Goal: Information Seeking & Learning: Check status

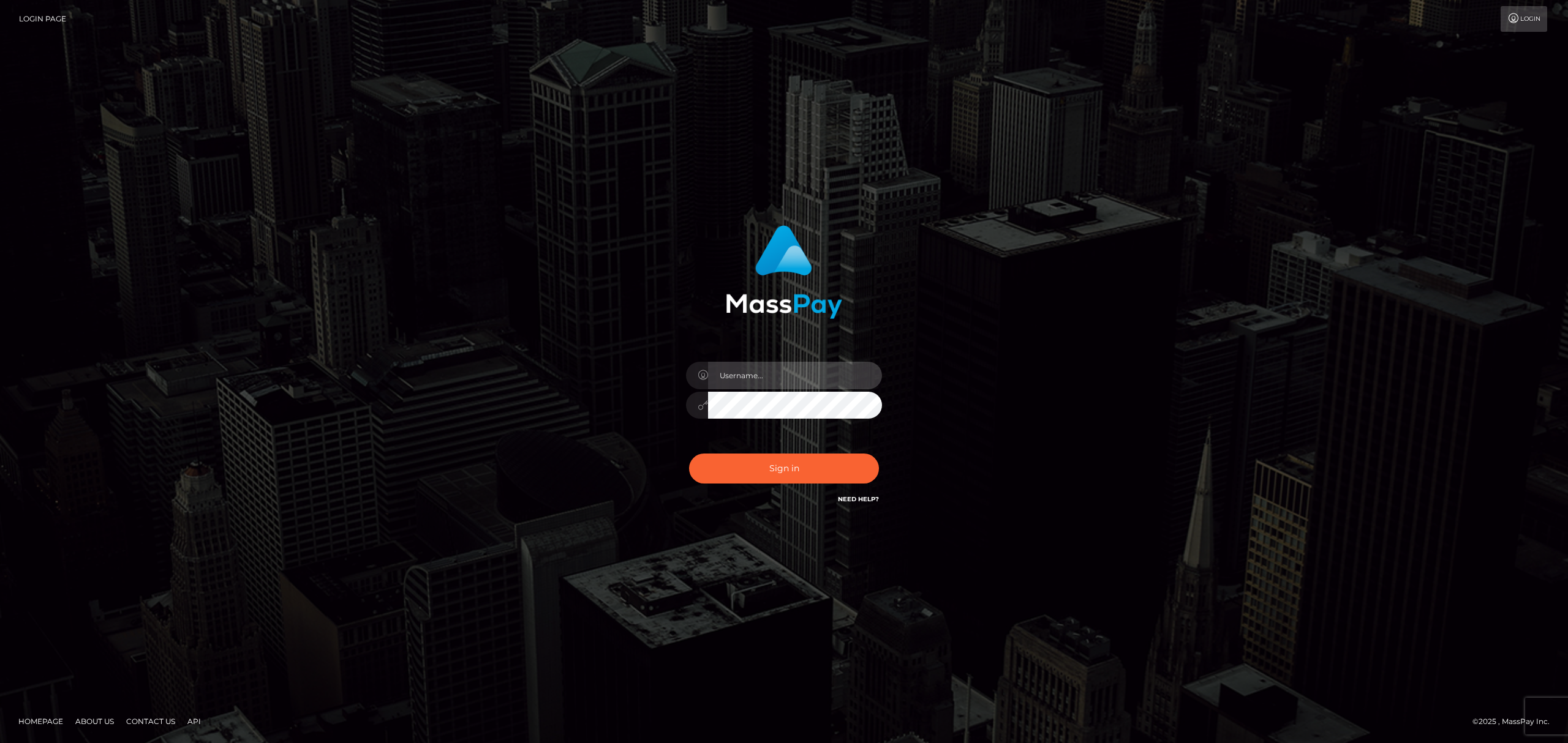
click at [751, 371] on input "text" at bounding box center [795, 375] width 174 height 27
drag, startPoint x: 802, startPoint y: 373, endPoint x: 812, endPoint y: 387, distance: 17.2
click at [802, 373] on input "text" at bounding box center [795, 375] width 174 height 27
type input "Eric"
click at [806, 467] on button "Sign in" at bounding box center [784, 468] width 189 height 30
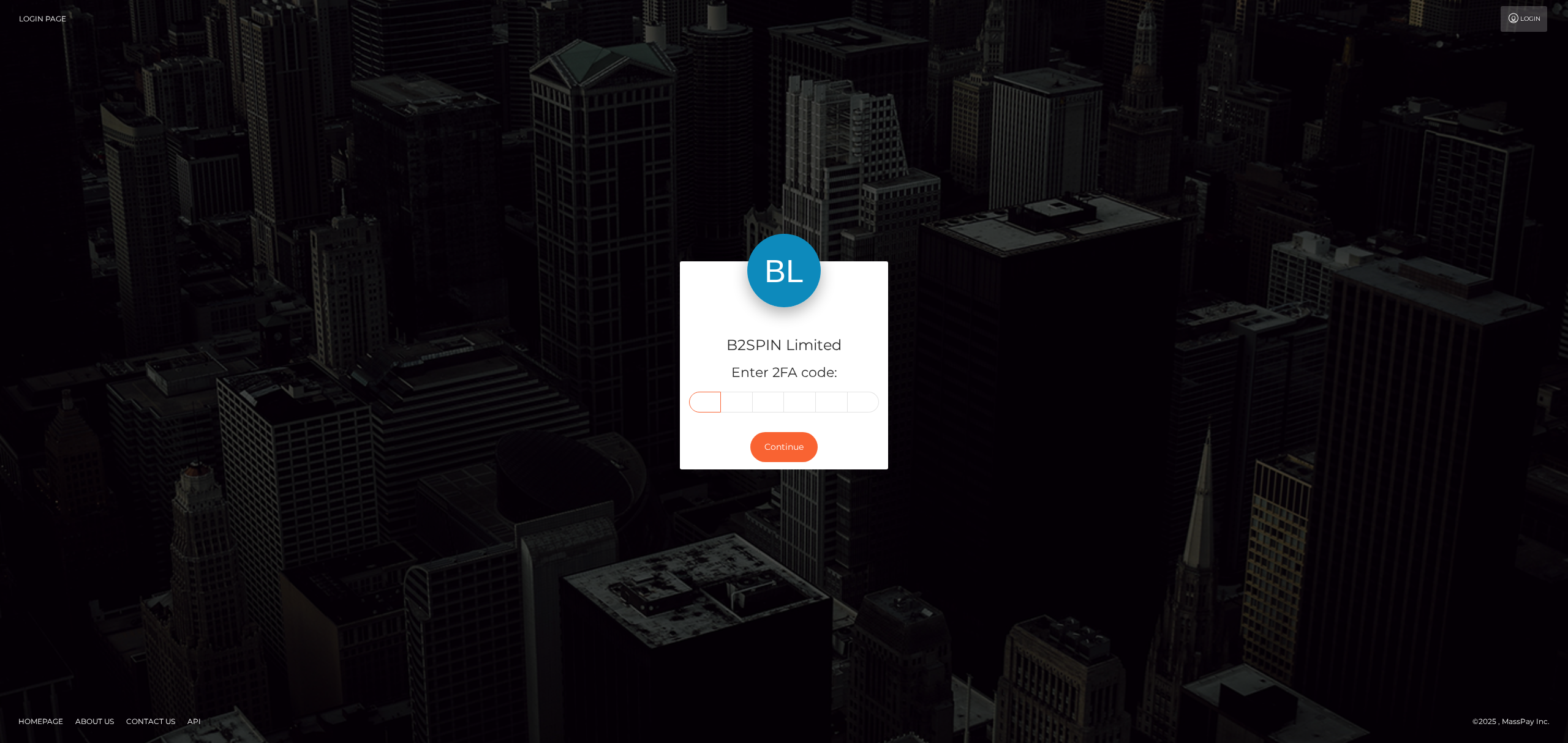
click at [703, 404] on input "text" at bounding box center [704, 402] width 32 height 21
paste input "6"
type input "6"
type input "8"
type input "7"
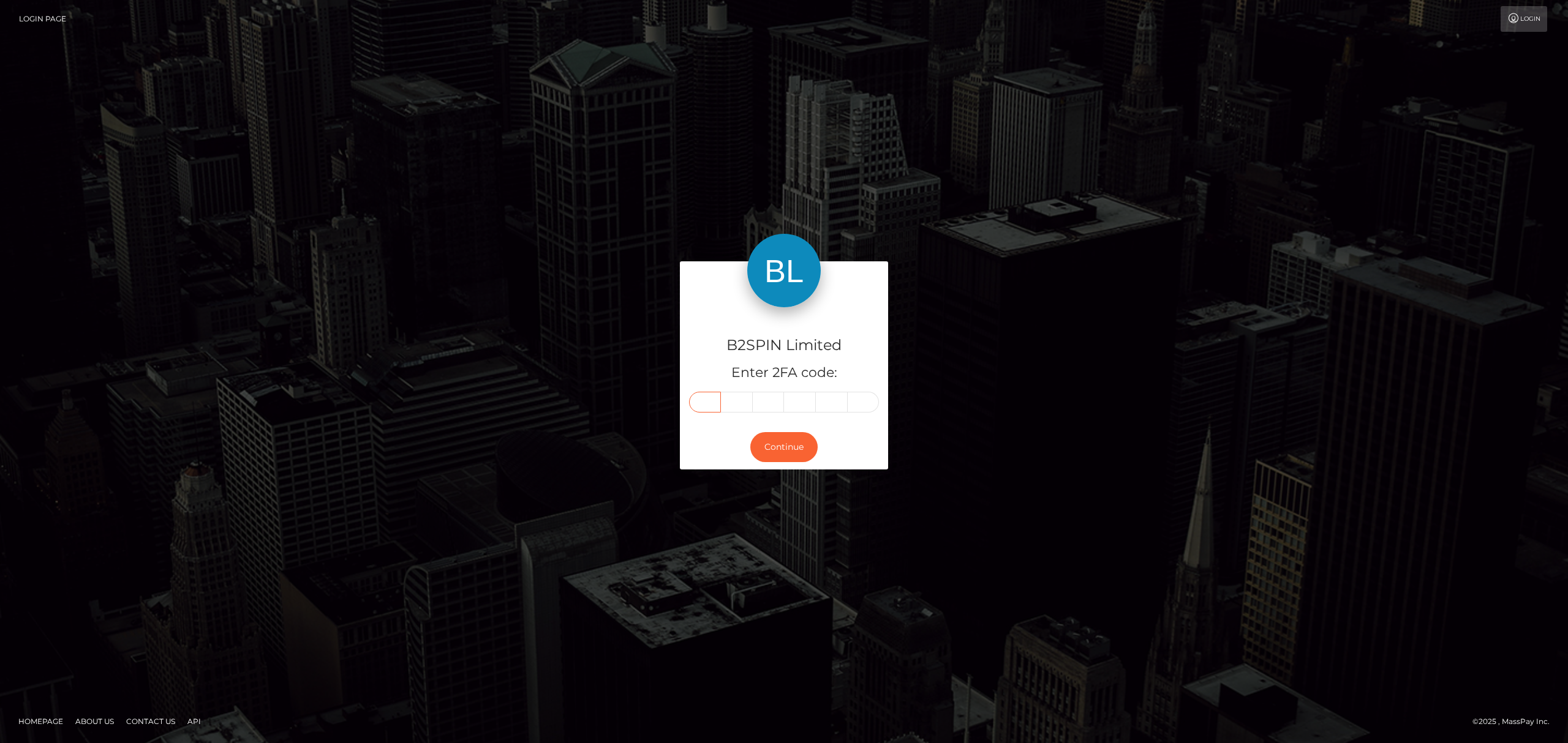
type input "1"
type input "8"
click at [789, 446] on button "Continue" at bounding box center [784, 447] width 68 height 30
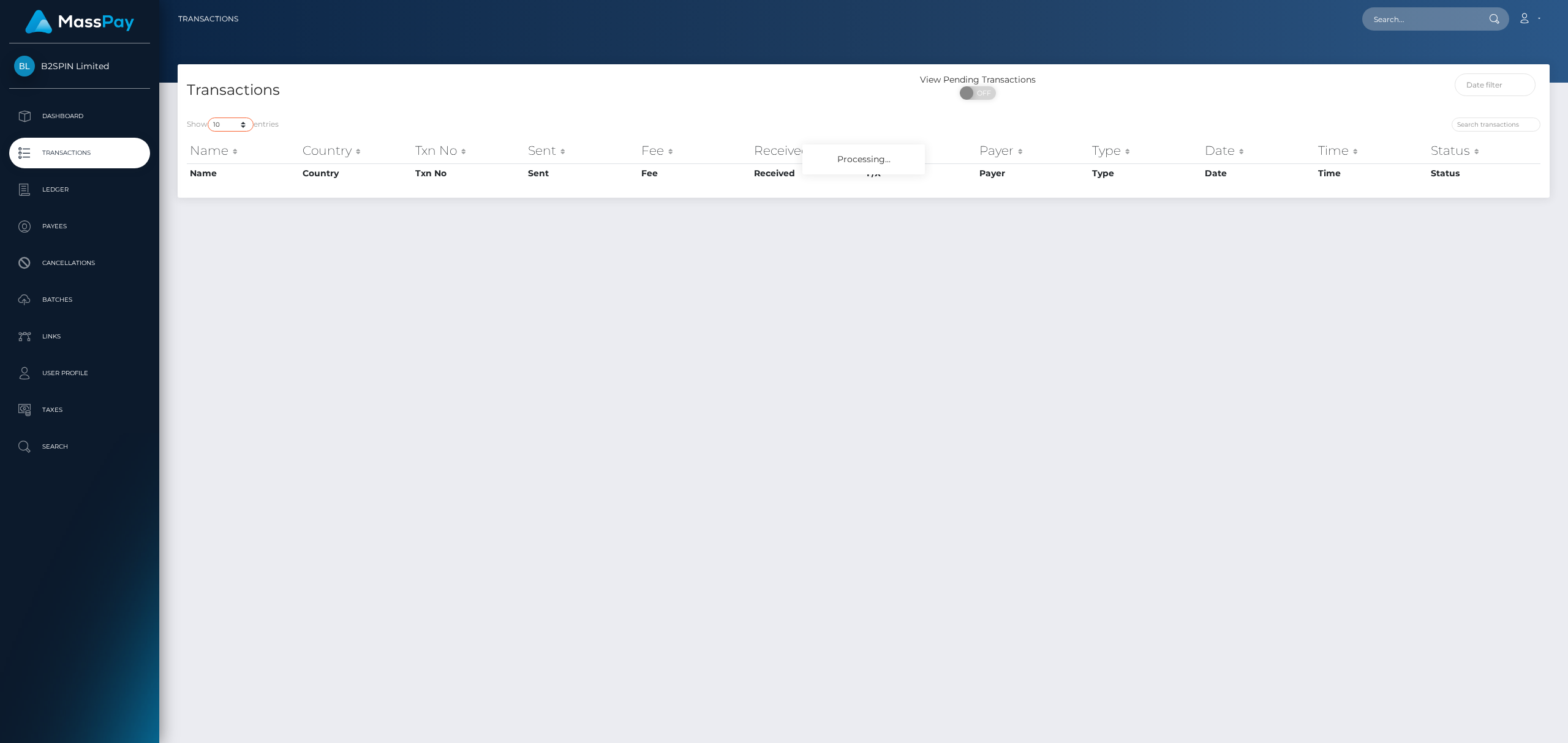
click at [229, 123] on select "10 25 50 100 250 500 1,000 3,500" at bounding box center [230, 124] width 46 height 14
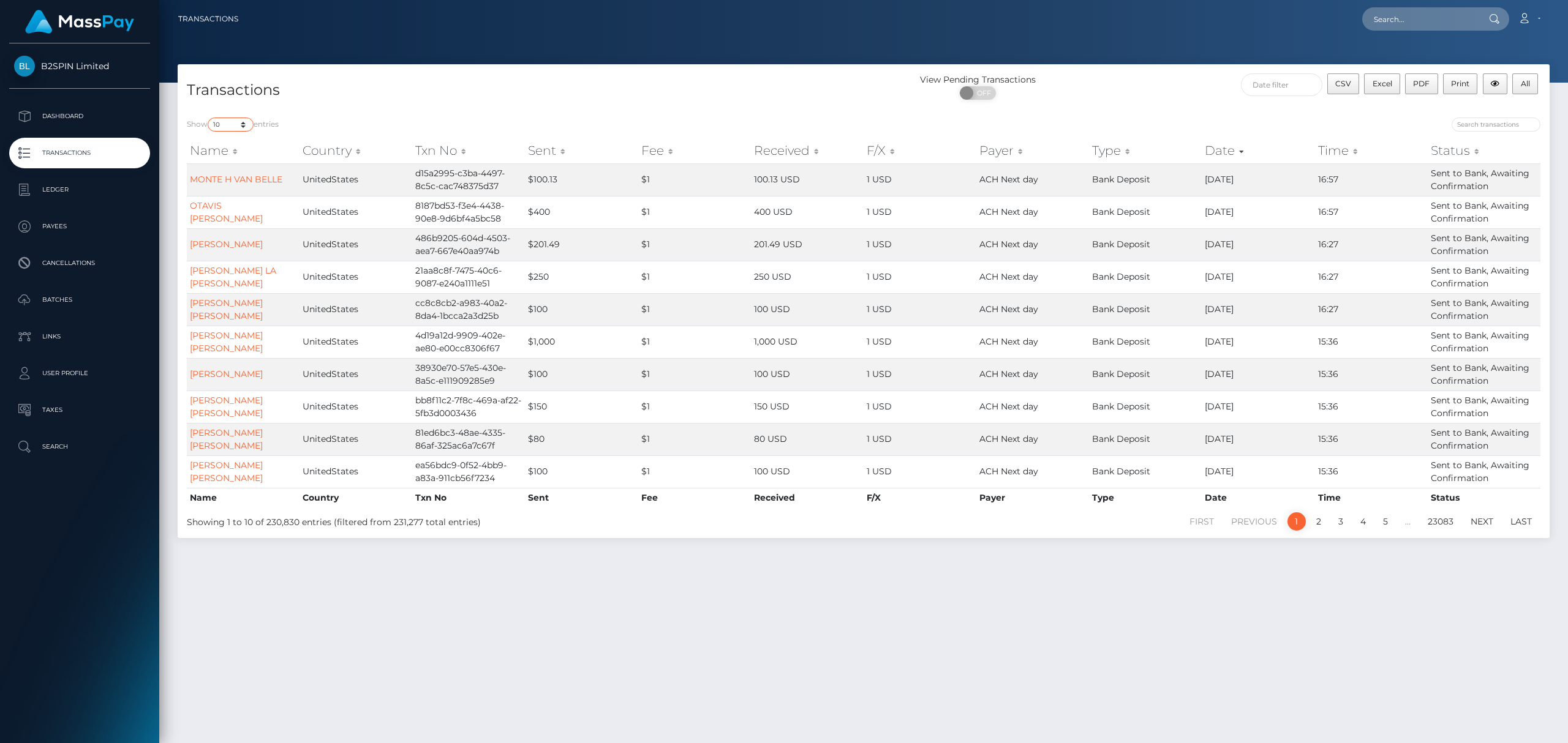
select select "3500"
click at [209, 117] on select "10 25 50 100 250 500 1,000 3,500" at bounding box center [230, 124] width 46 height 14
click at [983, 94] on span "OFF" at bounding box center [981, 92] width 30 height 13
checkbox input "true"
click at [1204, 106] on div "View Pending Transactions ON OFF" at bounding box center [1035, 90] width 343 height 33
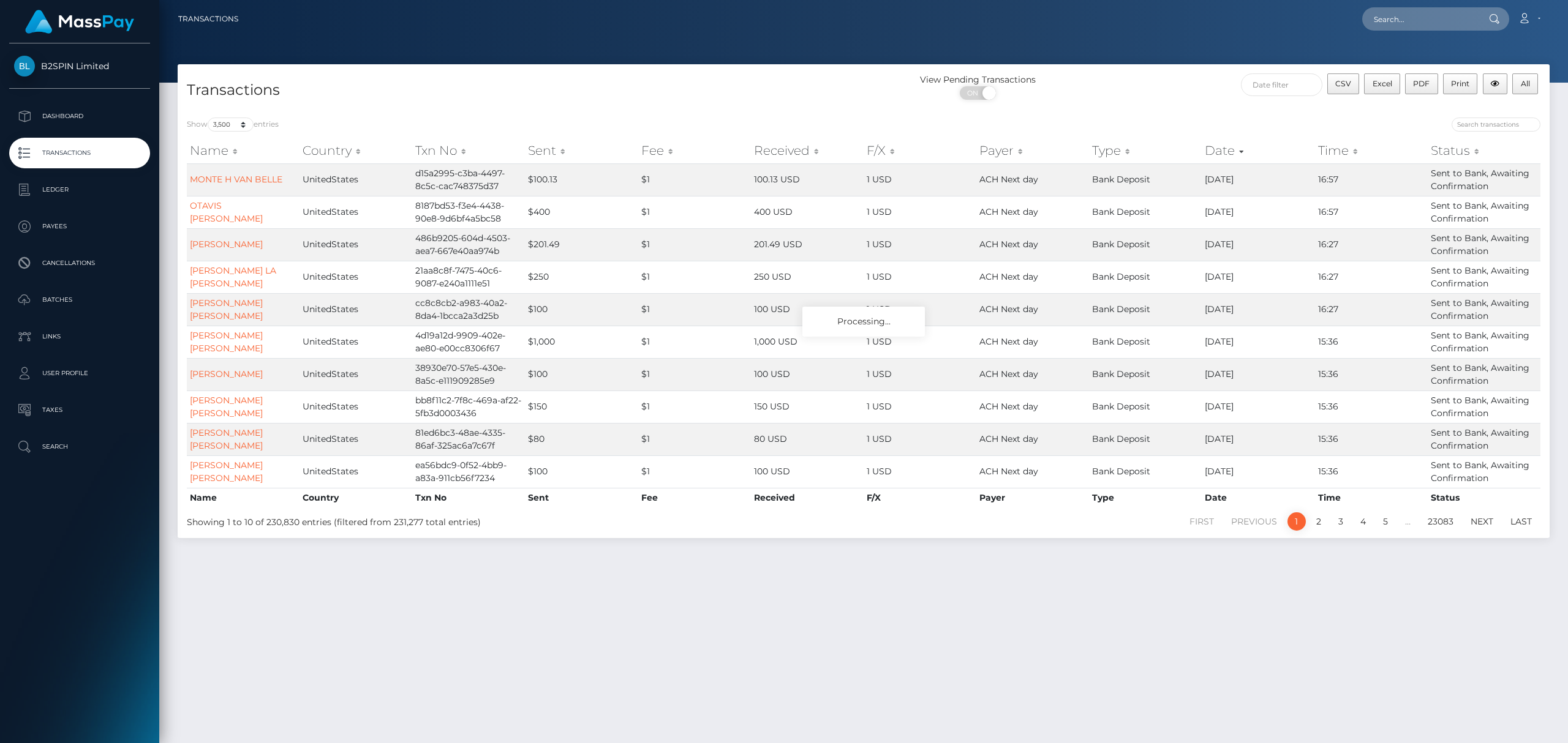
click at [1164, 99] on div "View Pending Transactions ON OFF" at bounding box center [1035, 90] width 343 height 33
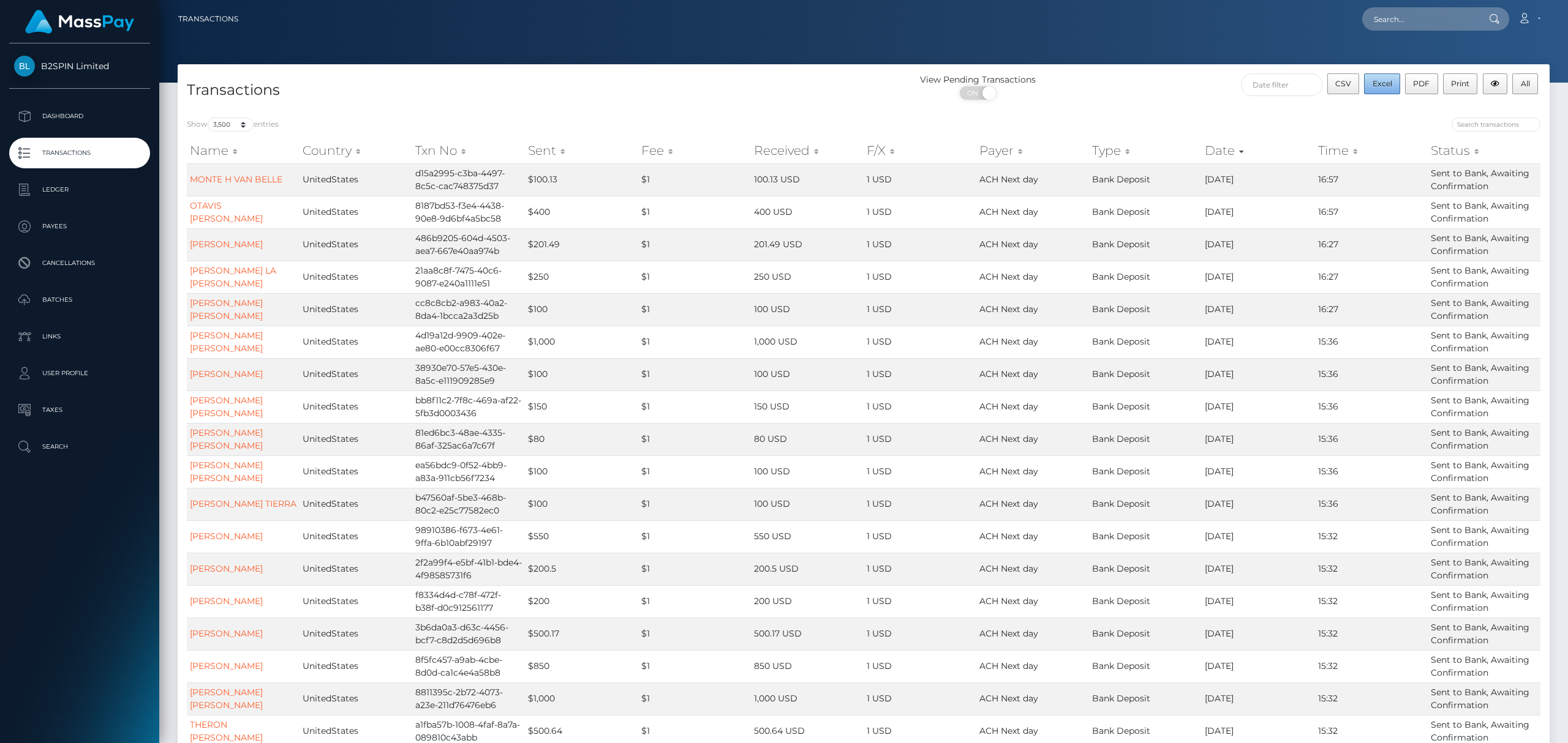
click at [1382, 85] on span "Excel" at bounding box center [1382, 84] width 19 height 9
click at [1392, 26] on html "B2SPIN Limited Dashboard Transactions Ledger Payees Cancellations" at bounding box center [784, 371] width 1568 height 743
drag, startPoint x: 1030, startPoint y: 3, endPoint x: 66, endPoint y: 113, distance: 970.3
click at [713, 39] on div at bounding box center [864, 41] width 1409 height 82
click at [1394, 20] on input "text" at bounding box center [1420, 19] width 115 height 23
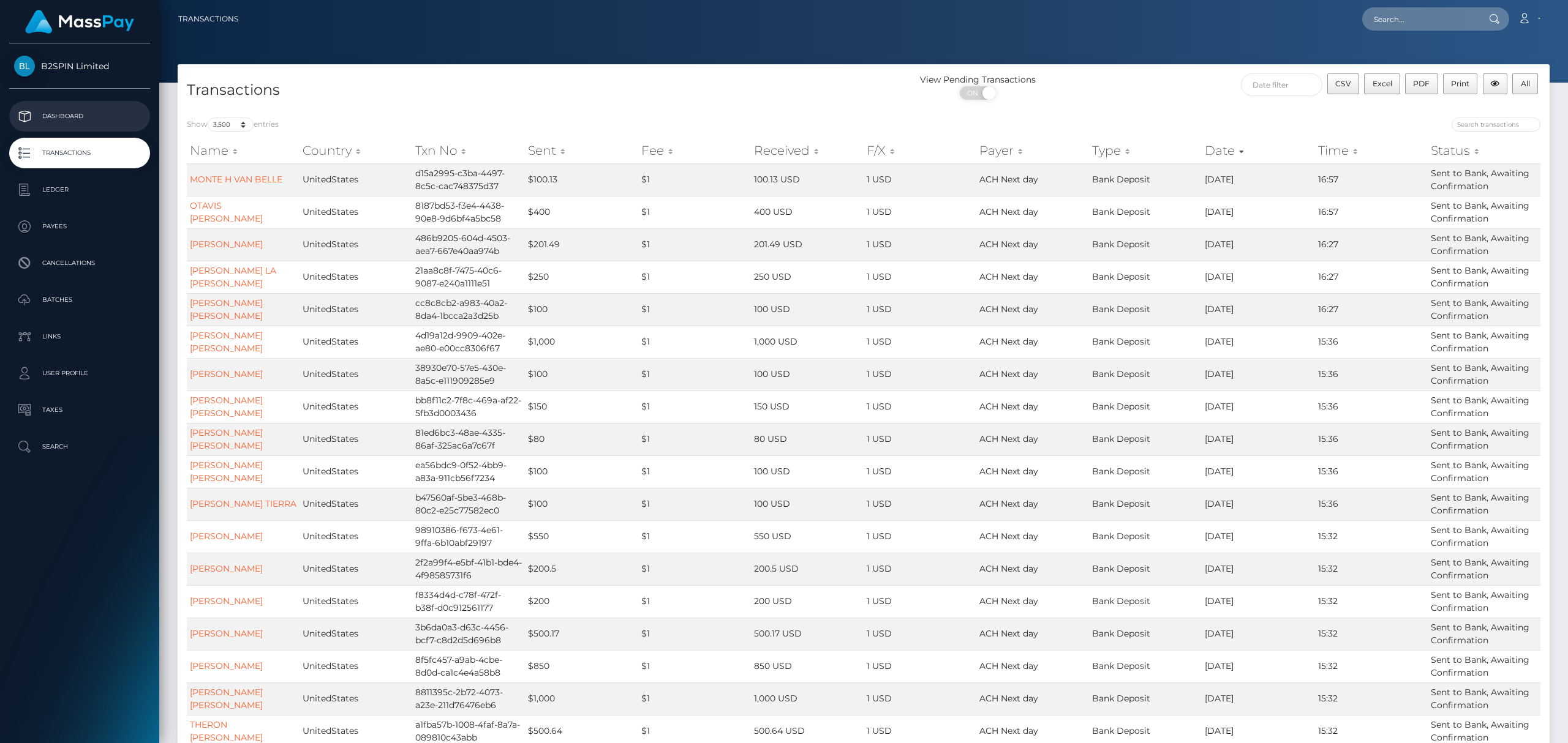
click at [66, 113] on p "Dashboard" at bounding box center [79, 116] width 131 height 19
click at [72, 114] on p "Dashboard" at bounding box center [79, 116] width 131 height 19
click at [70, 115] on p "Dashboard" at bounding box center [79, 116] width 131 height 19
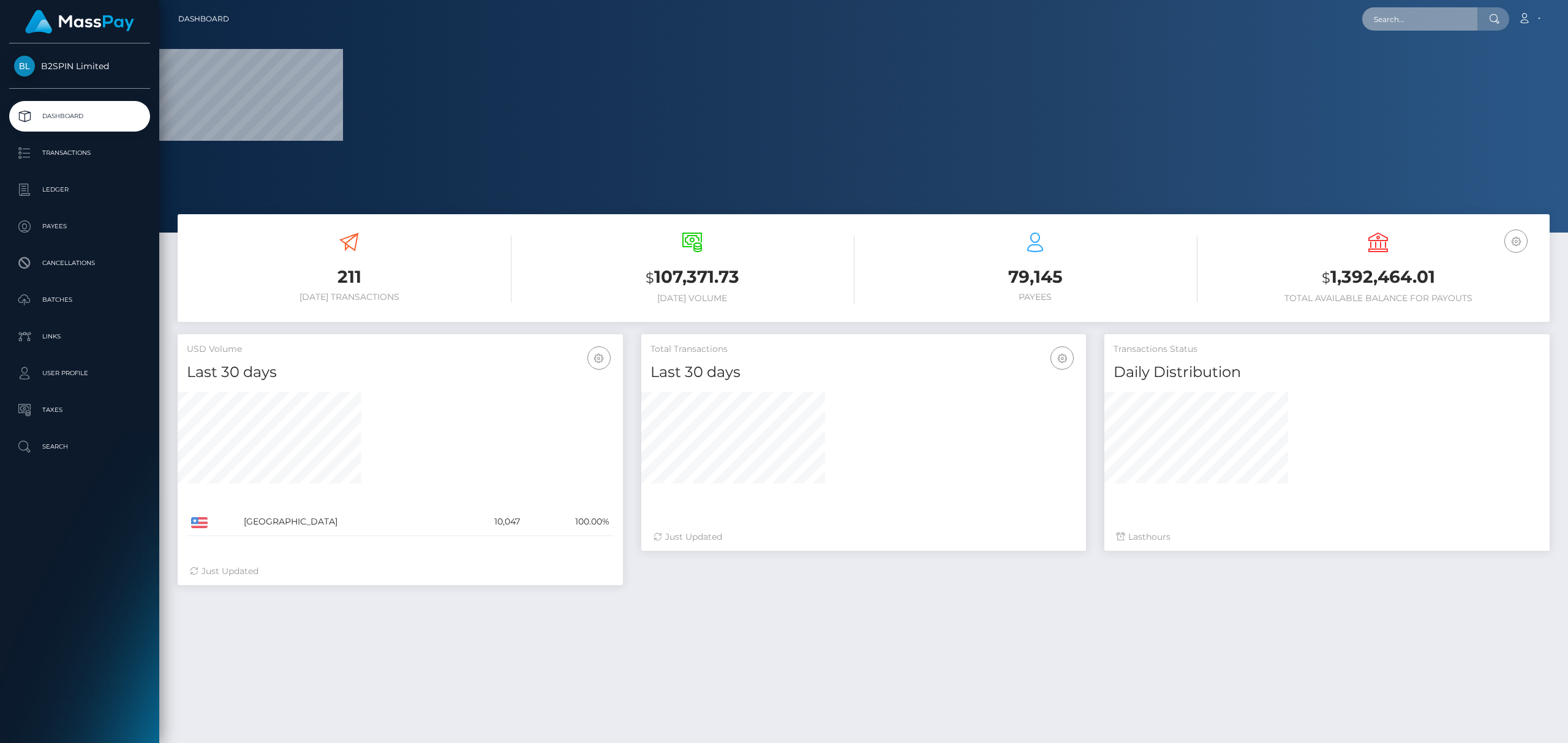
click at [1412, 19] on input "text" at bounding box center [1420, 19] width 115 height 23
paste input "1959329742"
click at [1441, 19] on input "1959329742" at bounding box center [1420, 19] width 115 height 23
paste input "text"
click at [1441, 19] on input "1959329742" at bounding box center [1420, 19] width 115 height 23
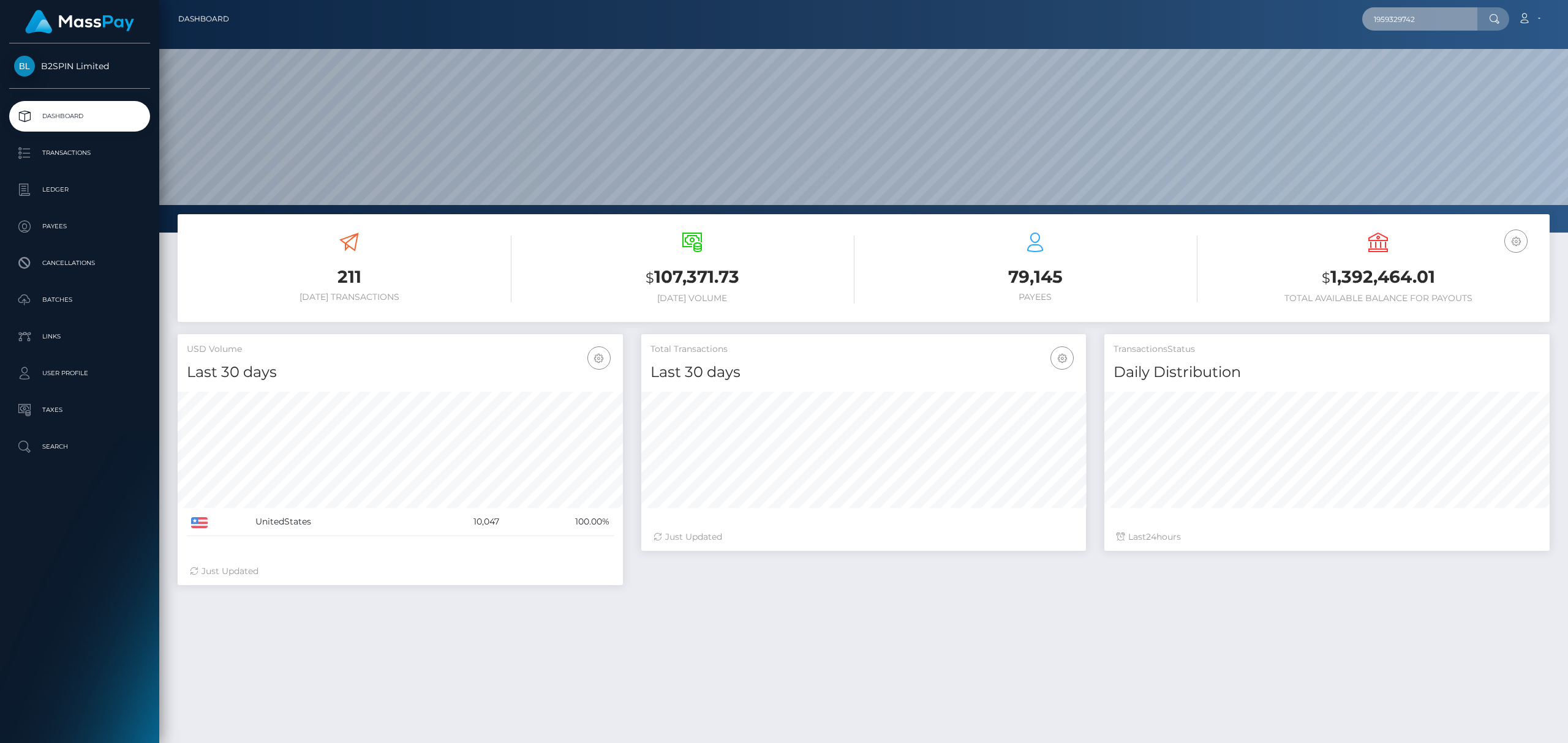
type input "1959329742"
click at [1426, 65] on link "RAFAEL JR QUINTANILLA" at bounding box center [1442, 63] width 160 height 23
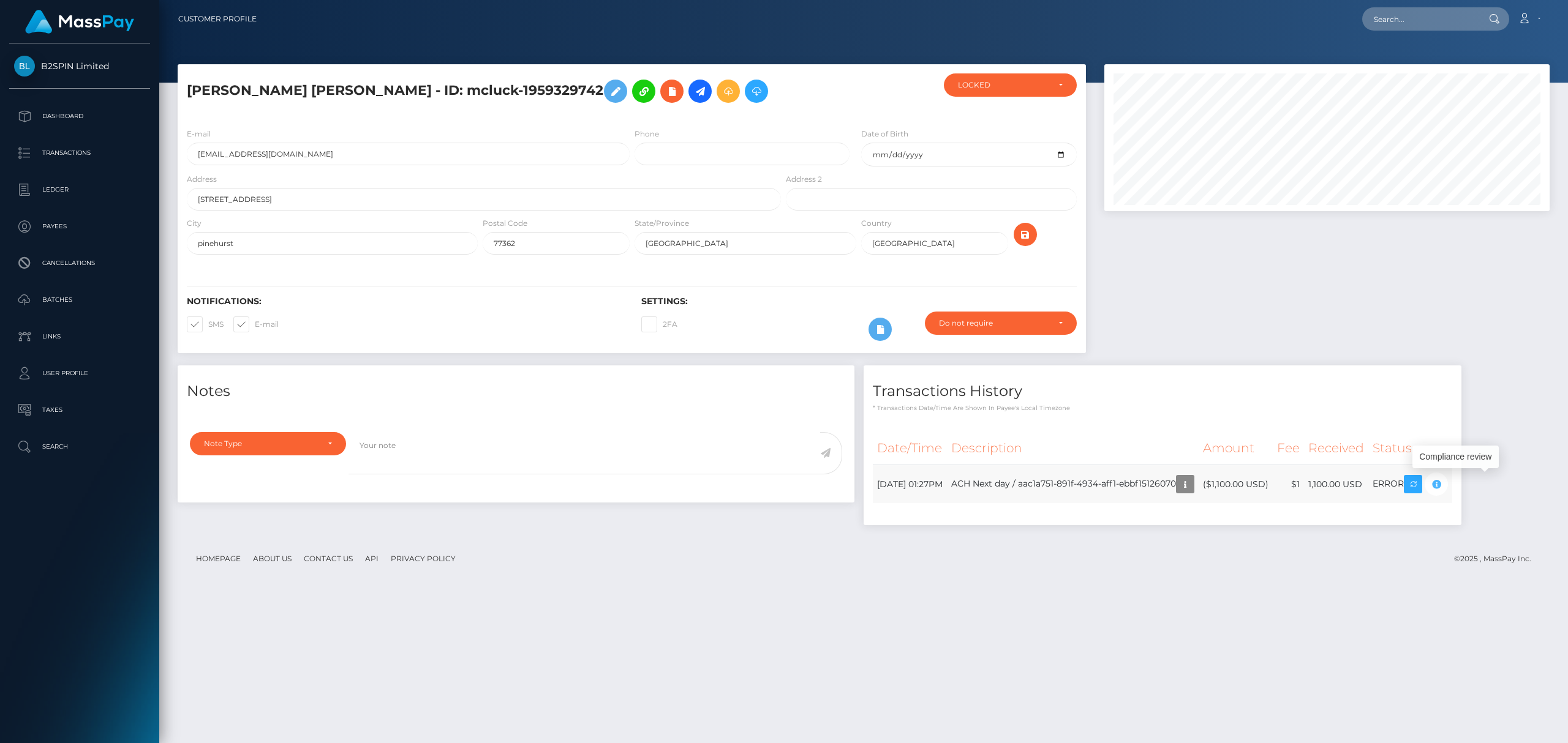
scroll to position [147, 444]
click at [1226, 304] on div at bounding box center [1326, 215] width 464 height 301
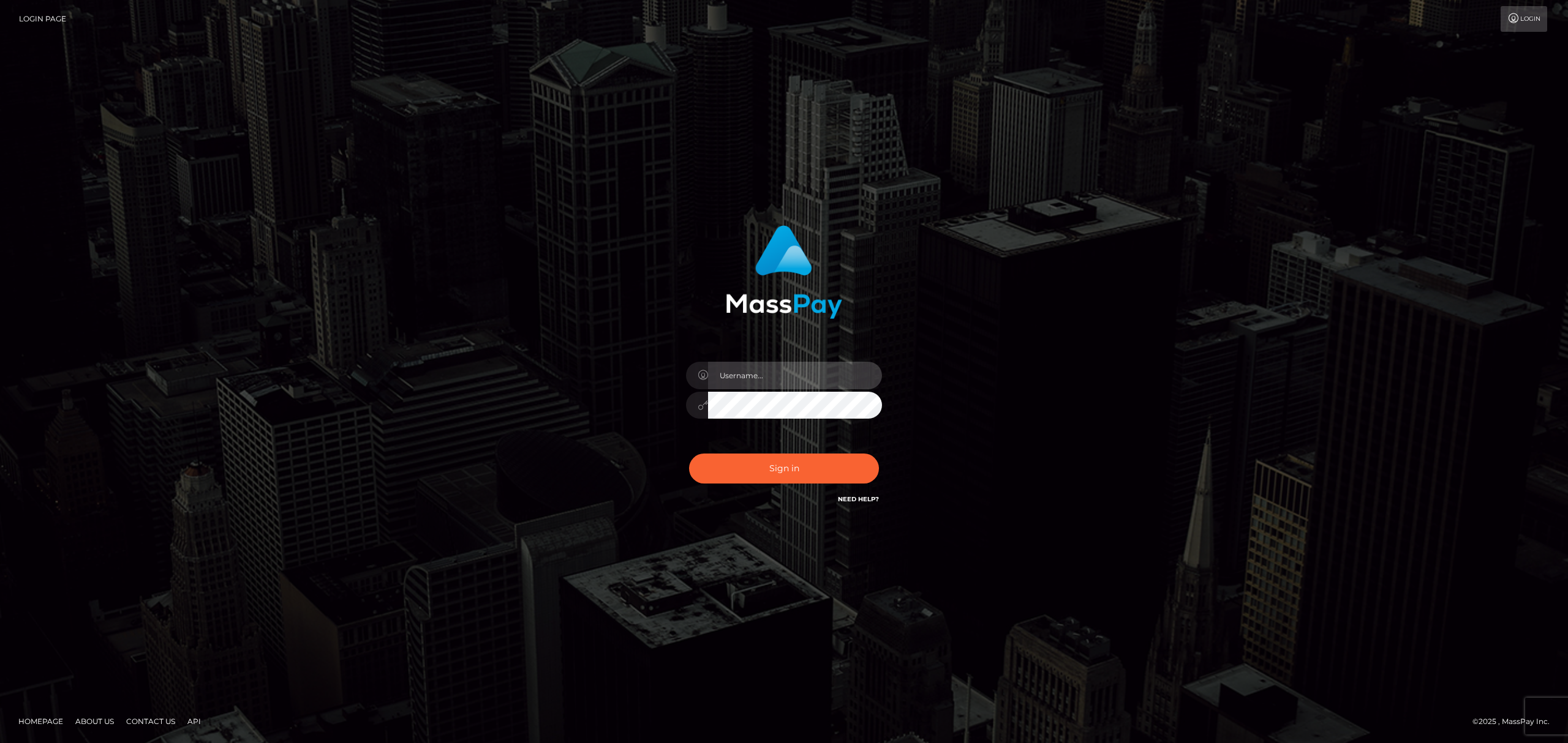
click at [754, 370] on input "text" at bounding box center [795, 375] width 174 height 27
type input "Eric"
click at [763, 473] on button "Sign in" at bounding box center [784, 468] width 189 height 30
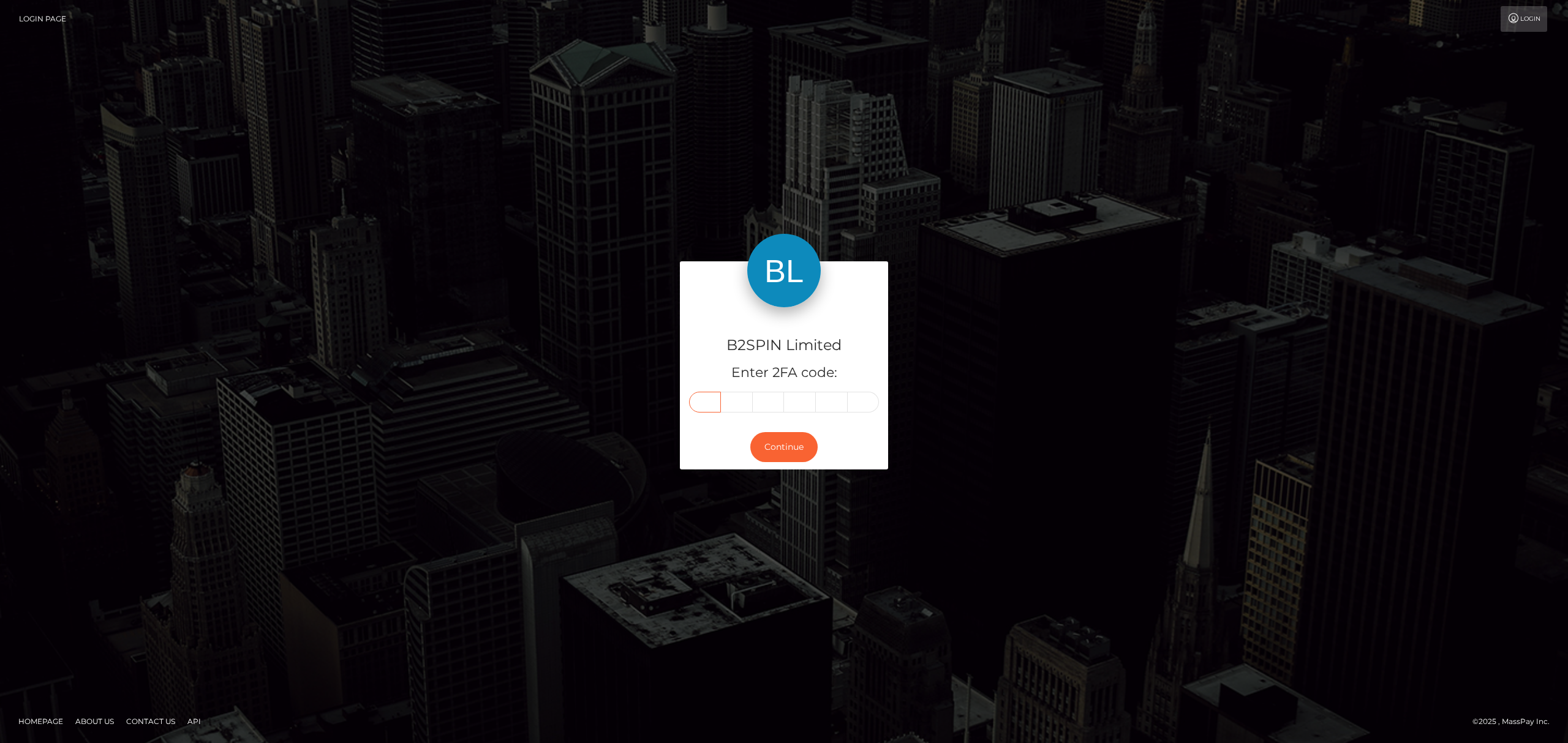
click at [706, 407] on input "text" at bounding box center [704, 402] width 32 height 21
paste input "8"
type input "8"
type input "0"
type input "1"
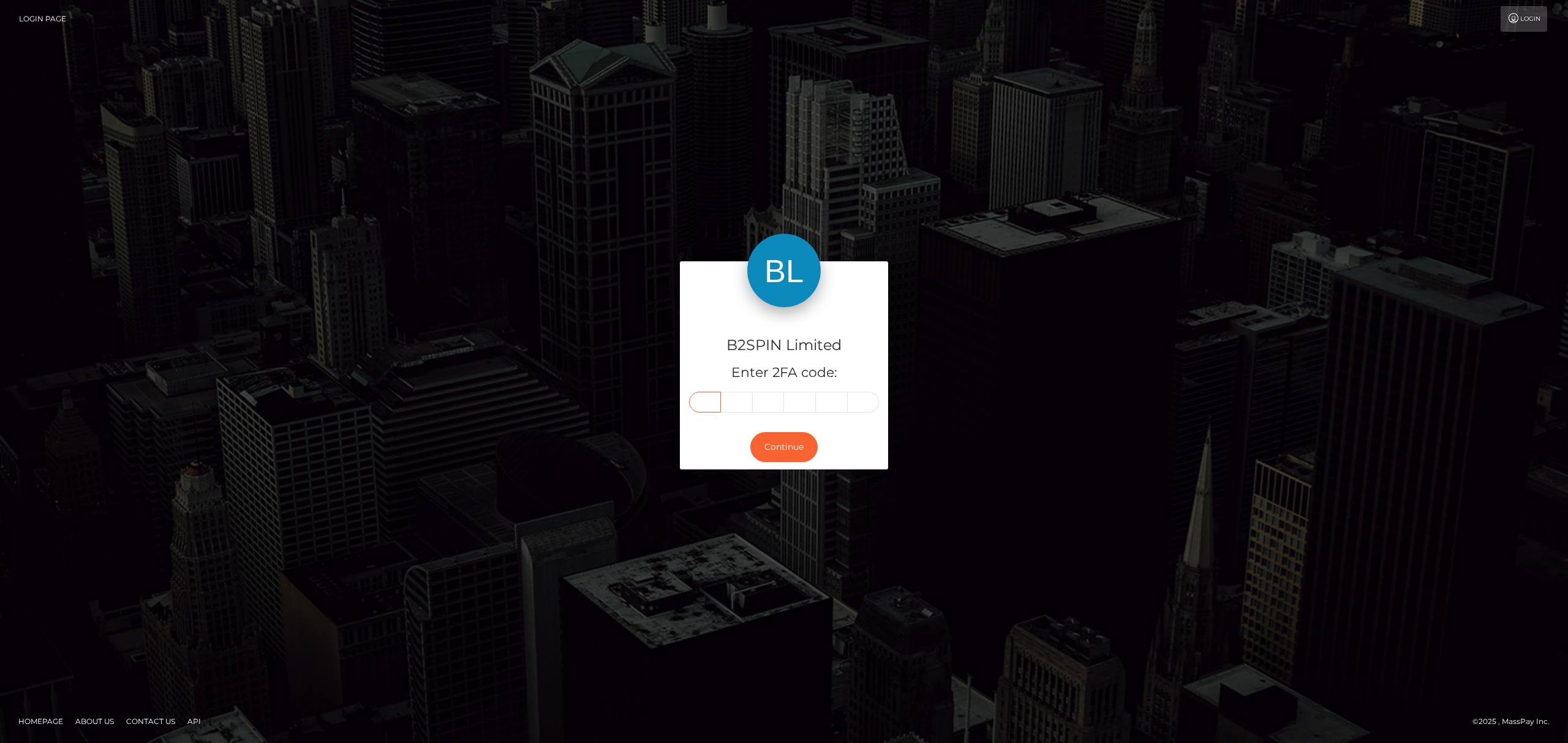
type input "8"
type input "1"
type input "7"
click at [796, 450] on button "Continue" at bounding box center [784, 447] width 68 height 30
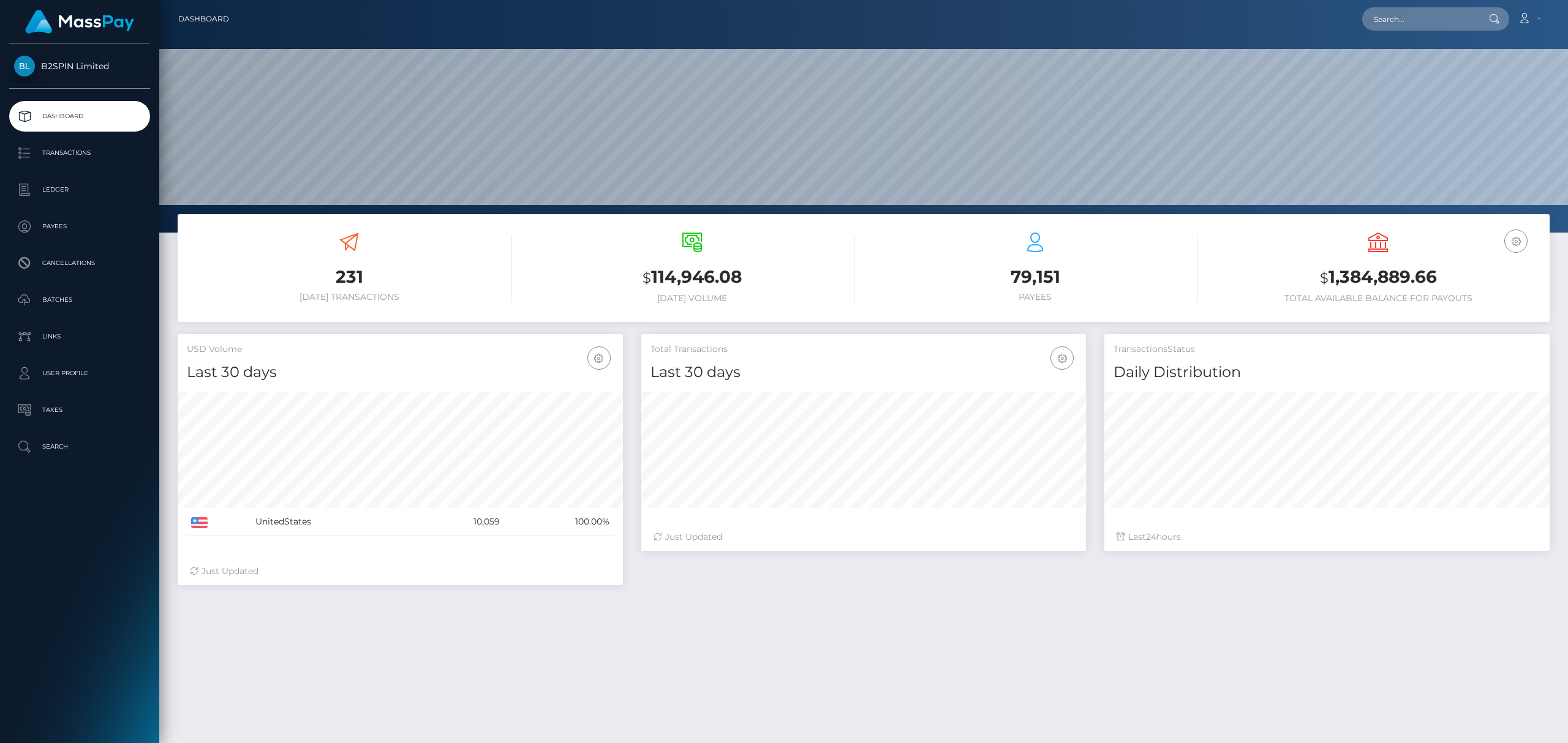
scroll to position [217, 444]
click at [1392, 20] on input "text" at bounding box center [1420, 19] width 115 height 23
paste input "80c7c2eb-df96-4fe7-9b42-6fc697d69af6"
type input "80c7c2eb-df96-4fe7-9b42-6fc697d69af6"
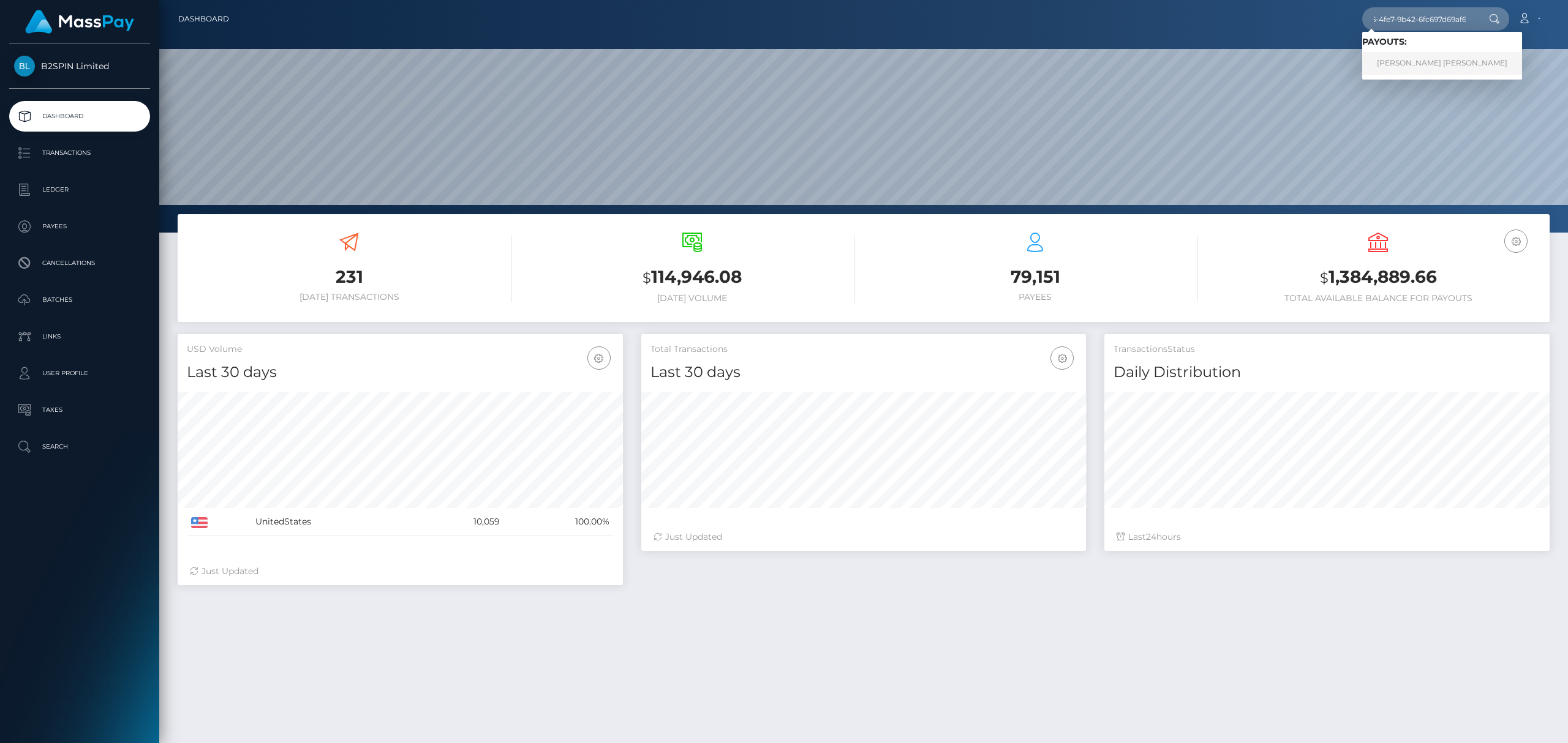
click at [1406, 60] on link "STEVE ROBERT FIRTH" at bounding box center [1442, 63] width 160 height 23
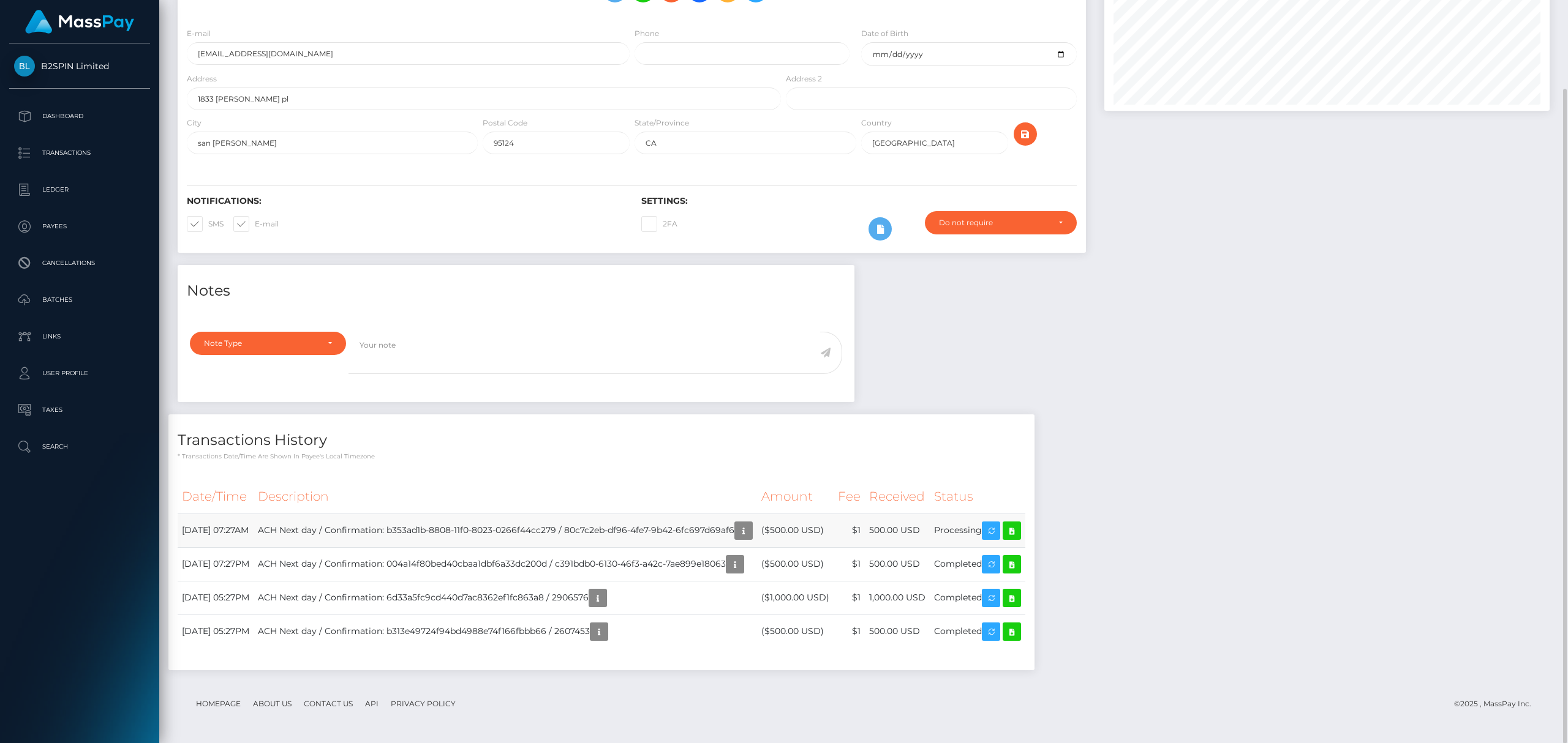
scroll to position [147, 444]
drag, startPoint x: 239, startPoint y: 530, endPoint x: 182, endPoint y: 528, distance: 57.0
click at [182, 528] on td "[DATE] 07:27AM" at bounding box center [216, 530] width 76 height 33
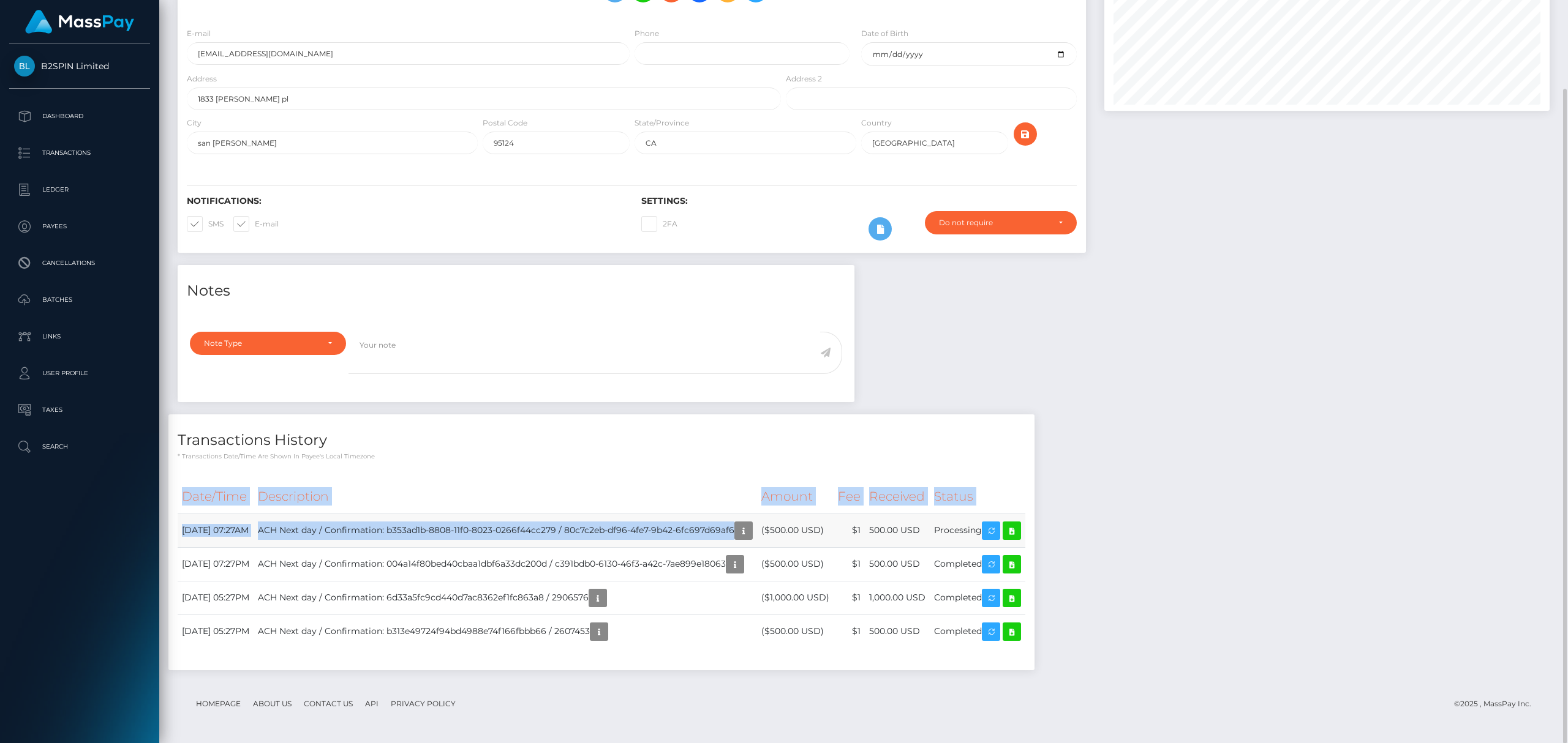
drag, startPoint x: 1095, startPoint y: 533, endPoint x: 285, endPoint y: 517, distance: 810.2
click at [182, 525] on div "Transactions History * Transactions date/time are shown in payee's local timezo…" at bounding box center [601, 548] width 885 height 268
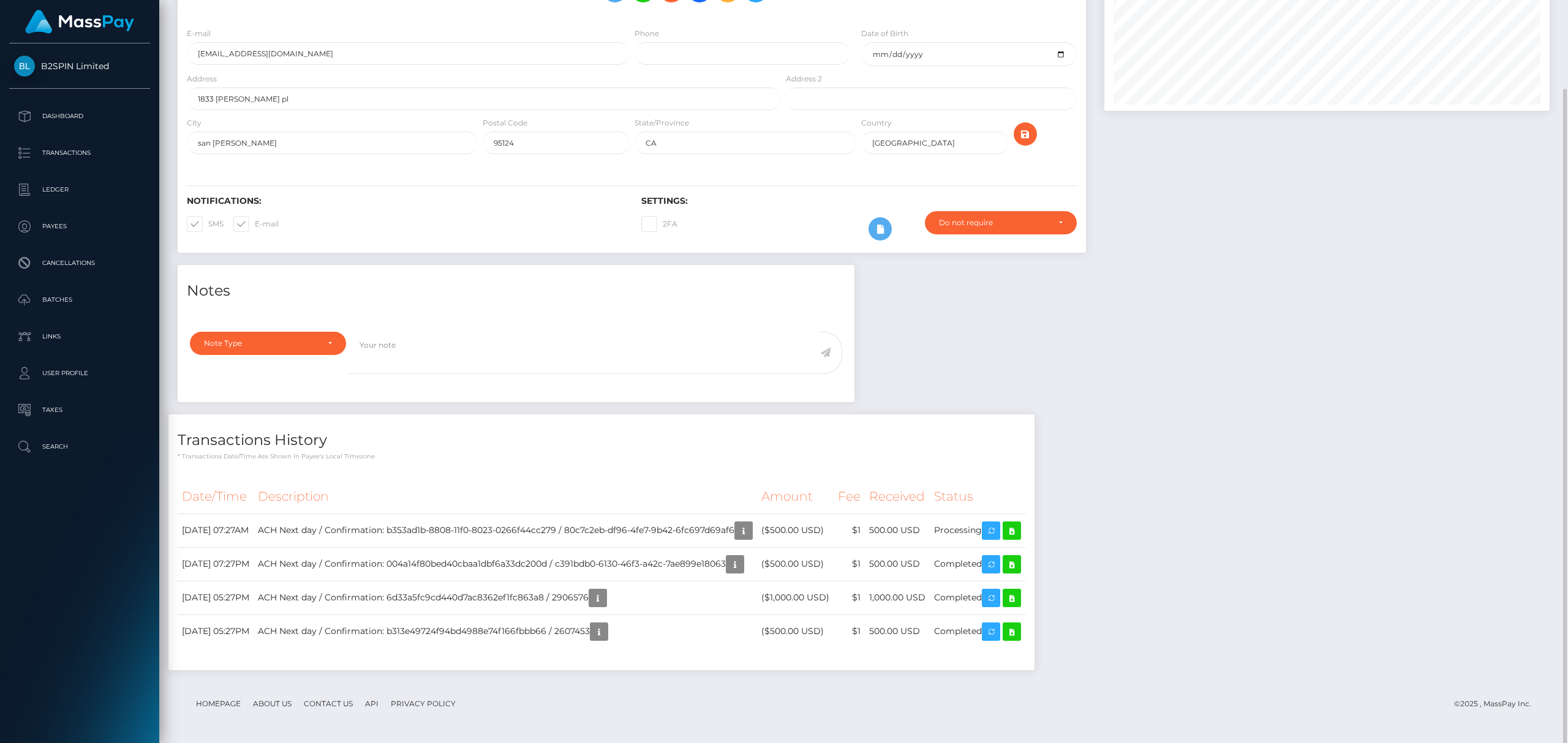
click at [1296, 503] on div "Notes Note Type Compliance Clear Compliance General Note Type" at bounding box center [864, 474] width 1390 height 418
drag, startPoint x: 986, startPoint y: 529, endPoint x: 1032, endPoint y: 530, distance: 46.0
click at [1025, 530] on td "Processing" at bounding box center [977, 530] width 96 height 33
click at [1137, 519] on div "Notes Note Type Compliance Clear Compliance General Note Type" at bounding box center [864, 474] width 1390 height 418
drag, startPoint x: 1128, startPoint y: 528, endPoint x: 186, endPoint y: 532, distance: 942.0
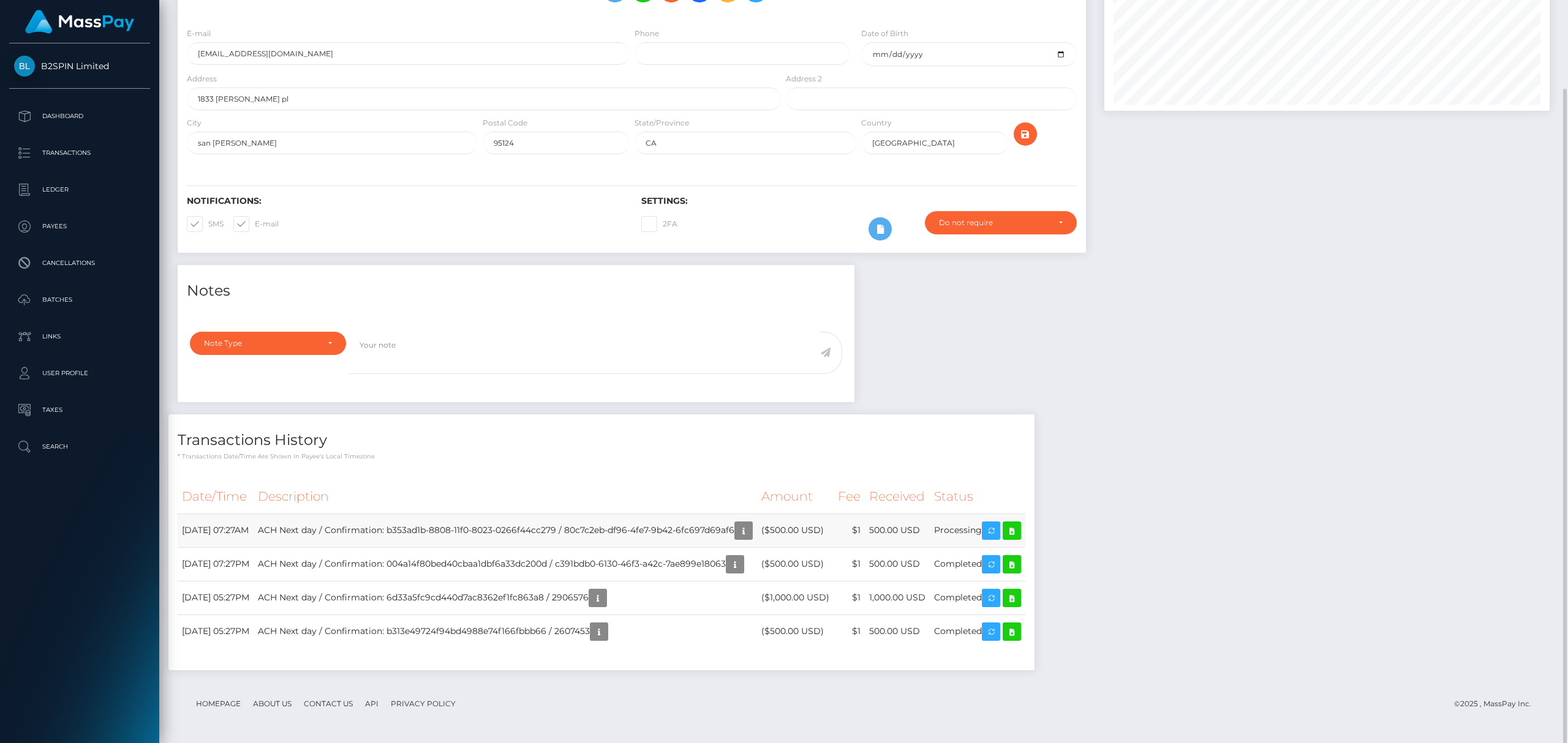
click at [186, 532] on div "Notes Note Type Compliance Clear Compliance General Note Type" at bounding box center [864, 474] width 1390 height 418
click at [1260, 495] on div "Notes Note Type Compliance Clear Compliance General Note Type" at bounding box center [864, 474] width 1390 height 418
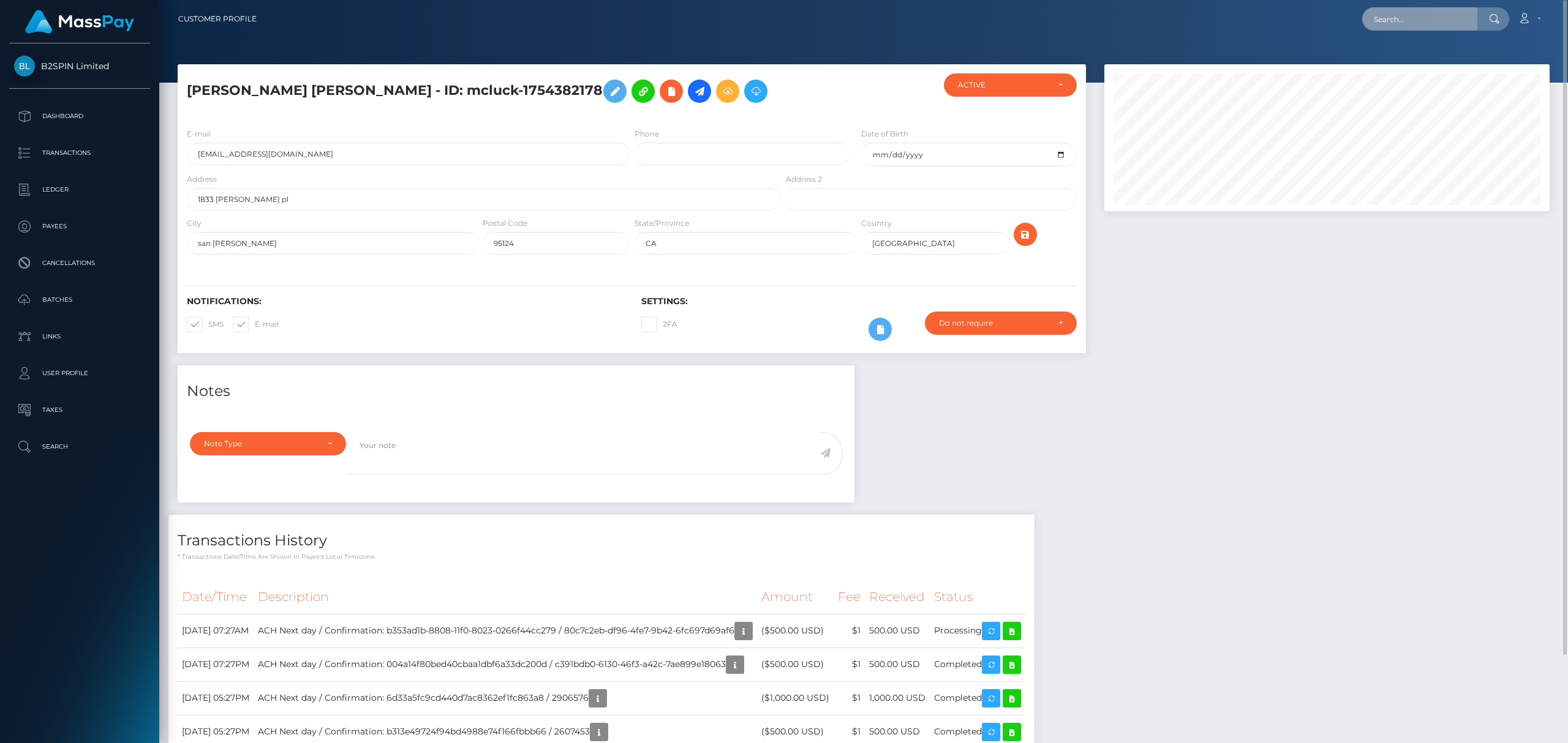
click at [1409, 23] on input "text" at bounding box center [1420, 19] width 115 height 23
paste input "89864427-643c-48a7-80a8-e48c7d5f76ba"
type input "89864427-643c-48a7-80a8-e48c7d5f76ba"
click at [1438, 62] on link "LOGAN DALE FARMER" at bounding box center [1442, 63] width 160 height 23
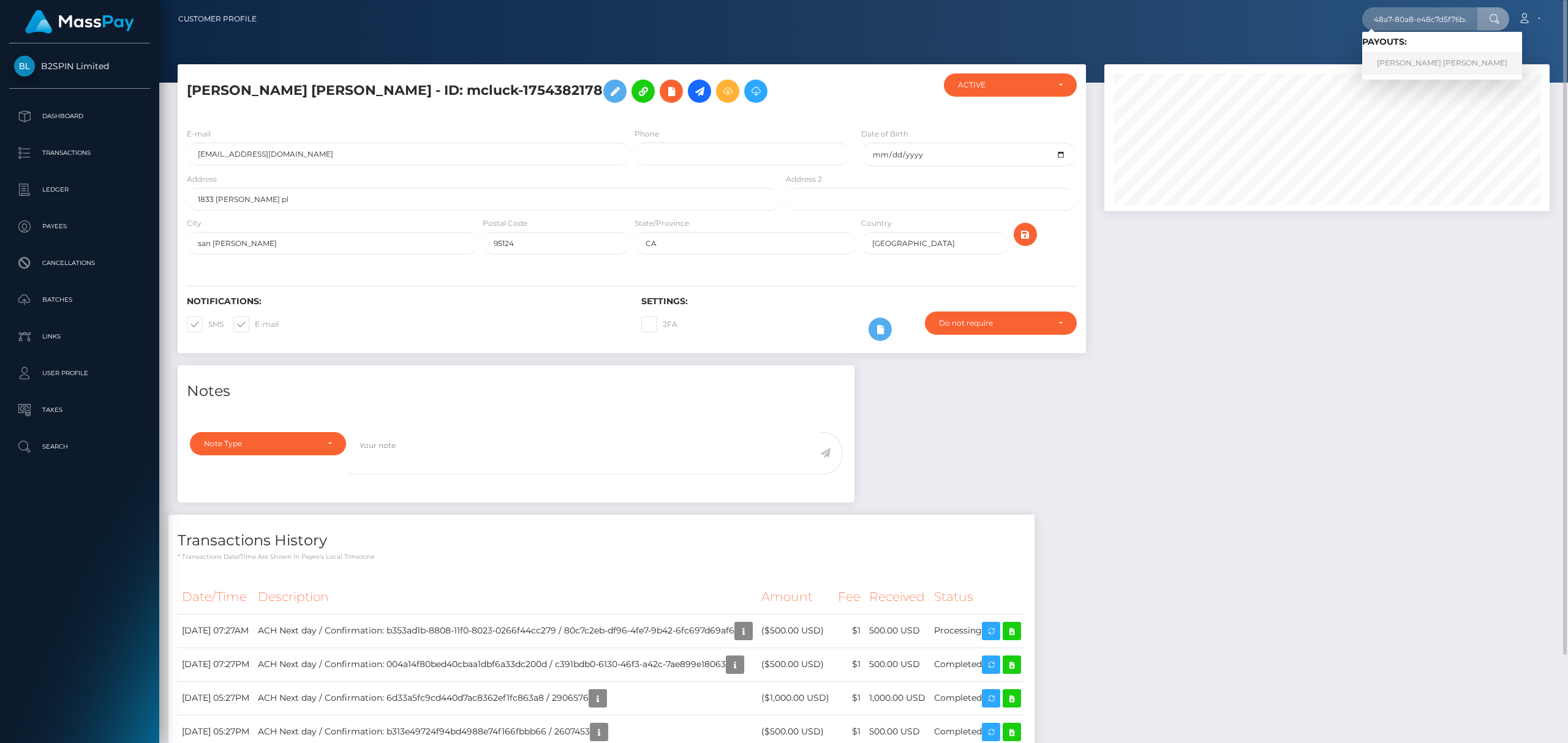
scroll to position [0, 0]
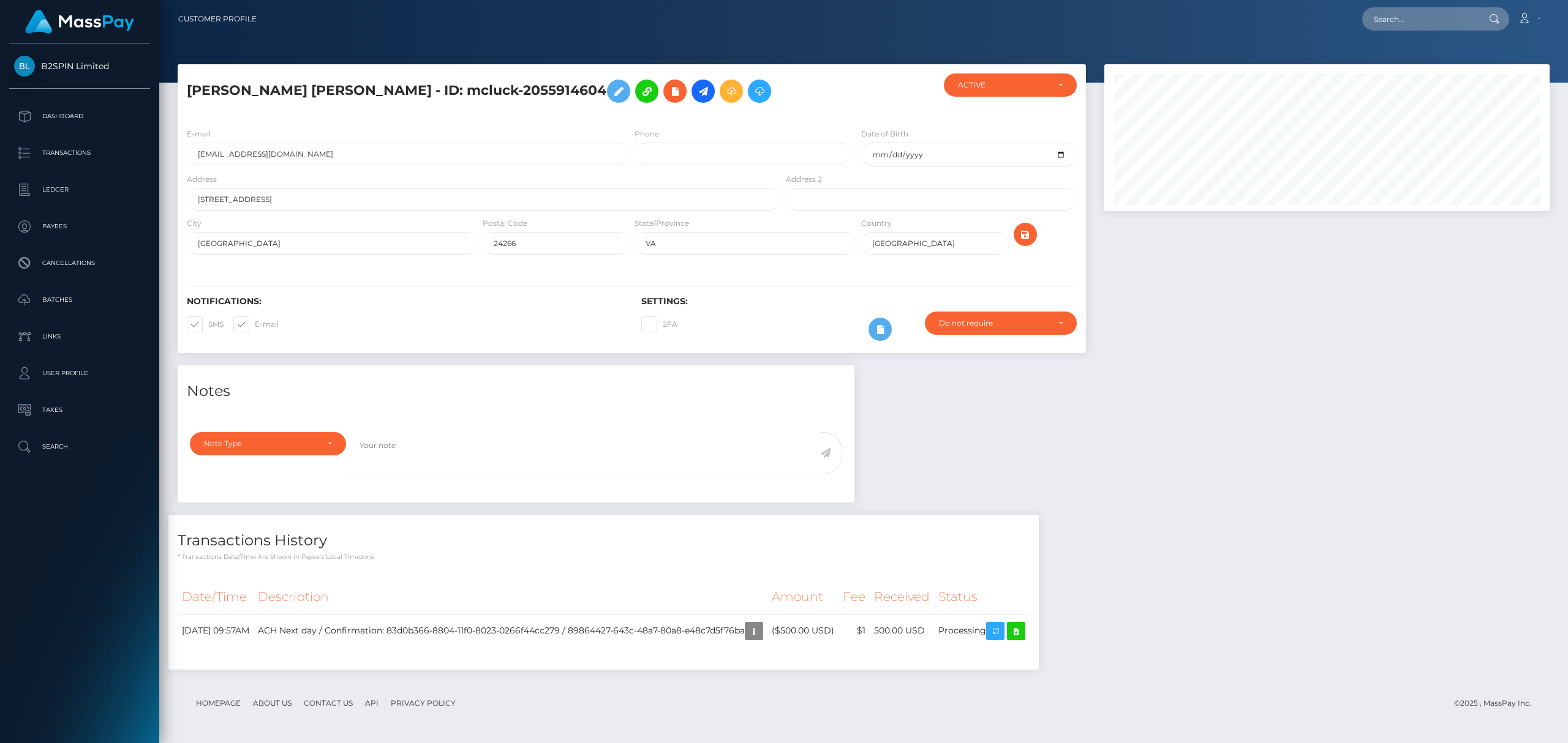
scroll to position [147, 444]
click at [1231, 376] on div "Notes Note Type Compliance Clear Compliance General Note Type" at bounding box center [864, 524] width 1390 height 317
click at [1166, 339] on div at bounding box center [1326, 215] width 464 height 301
click at [1288, 346] on div at bounding box center [1326, 215] width 464 height 301
click at [1210, 442] on div "Notes Note Type Compliance Clear Compliance General Note Type" at bounding box center [864, 524] width 1390 height 317
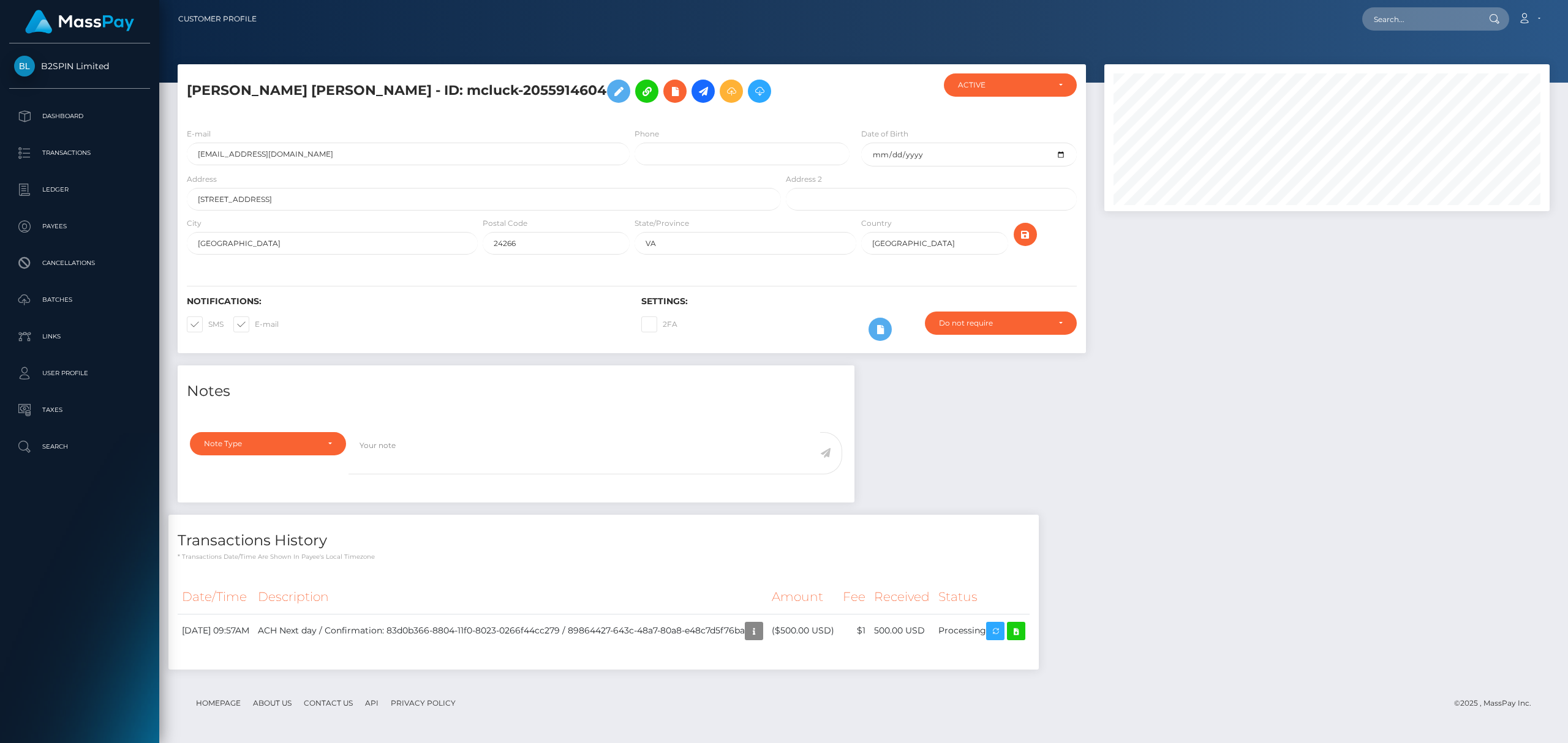
click at [1264, 351] on div at bounding box center [1326, 215] width 464 height 301
